Goal: Task Accomplishment & Management: Manage account settings

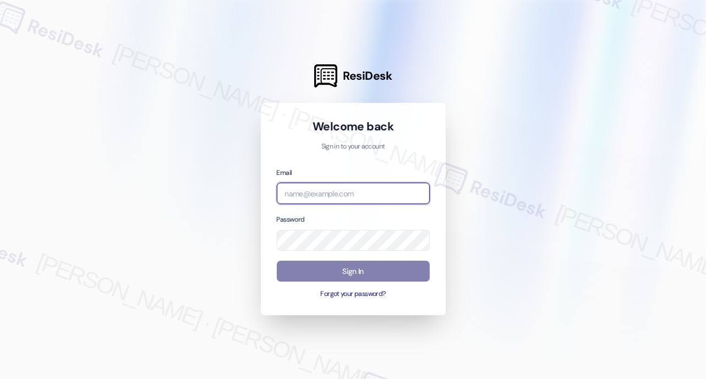
type input "[EMAIL_ADDRESS][PERSON_NAME][PERSON_NAME][PERSON_NAME][DOMAIN_NAME]"
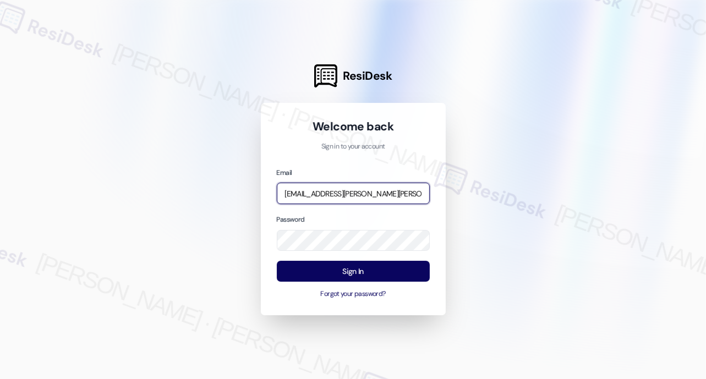
click at [377, 193] on input "[EMAIL_ADDRESS][PERSON_NAME][PERSON_NAME][PERSON_NAME][DOMAIN_NAME]" at bounding box center [353, 193] width 153 height 21
click at [377, 194] on input "[EMAIL_ADDRESS][PERSON_NAME][PERSON_NAME][PERSON_NAME][DOMAIN_NAME]" at bounding box center [353, 193] width 153 height 21
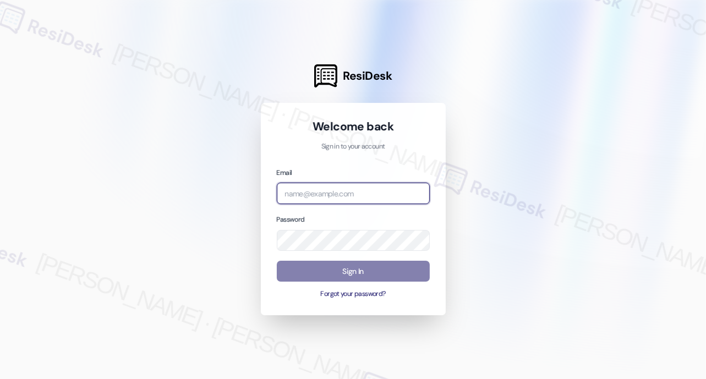
click at [0, 379] on com-1password-button at bounding box center [0, 379] width 0 height 0
click at [306, 197] on input "email" at bounding box center [353, 193] width 153 height 21
click at [306, 196] on input "email" at bounding box center [353, 193] width 153 height 21
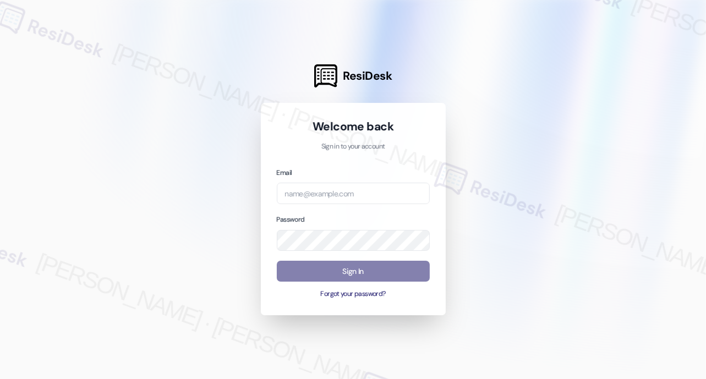
click at [486, 137] on div at bounding box center [353, 189] width 706 height 379
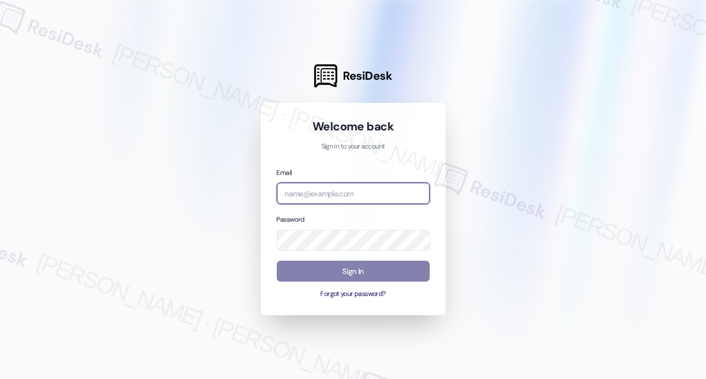
click at [336, 191] on input "email" at bounding box center [353, 193] width 153 height 21
type input "[EMAIL_ADDRESS][PERSON_NAME][PERSON_NAME][PERSON_NAME][DOMAIN_NAME]"
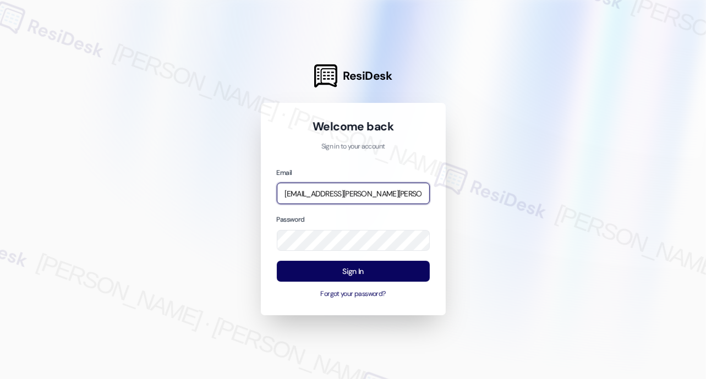
click at [336, 191] on input "[EMAIL_ADDRESS][PERSON_NAME][PERSON_NAME][PERSON_NAME][DOMAIN_NAME]" at bounding box center [353, 193] width 153 height 21
click at [336, 192] on input "[EMAIL_ADDRESS][PERSON_NAME][PERSON_NAME][PERSON_NAME][DOMAIN_NAME]" at bounding box center [353, 193] width 153 height 21
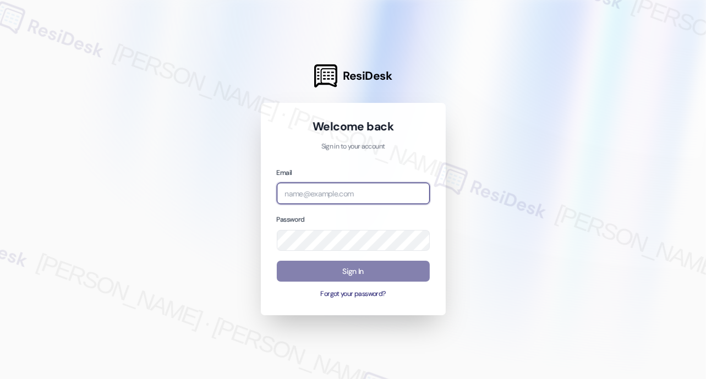
click at [311, 188] on input "email" at bounding box center [353, 193] width 153 height 21
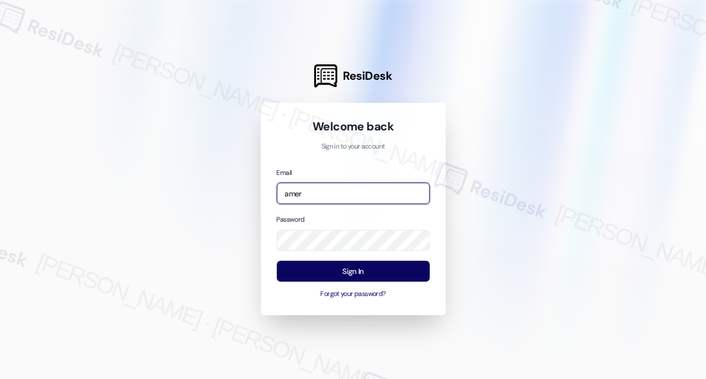
type input "automated-surveys-american_landmark-[PERSON_NAME].[PERSON_NAME]@american_[DOMAI…"
